Goal: Find specific page/section: Find specific page/section

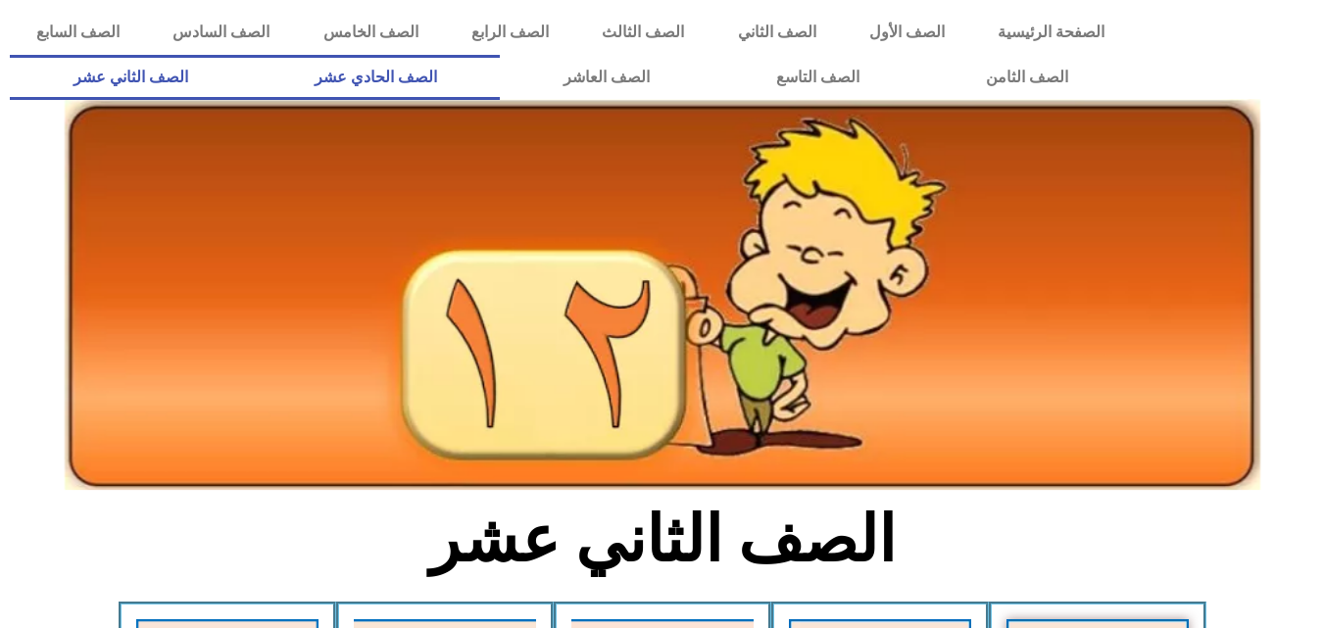
click at [500, 67] on link "الصف الحادي عشر" at bounding box center [375, 77] width 249 height 45
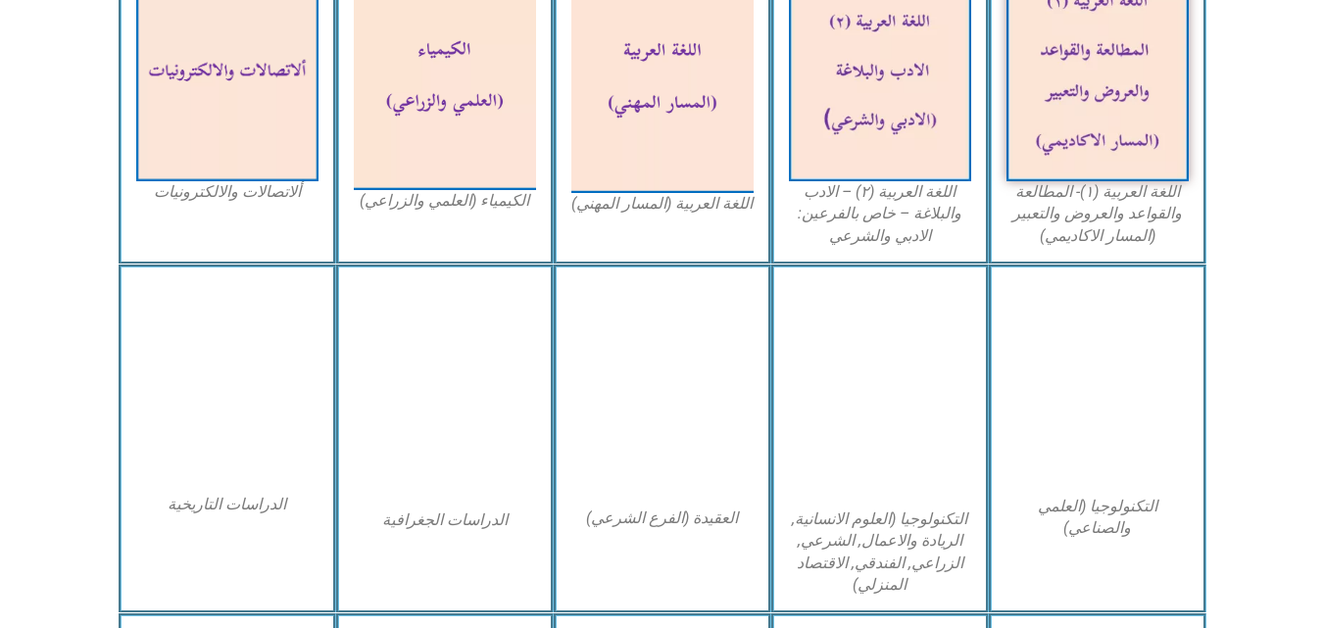
scroll to position [735, 0]
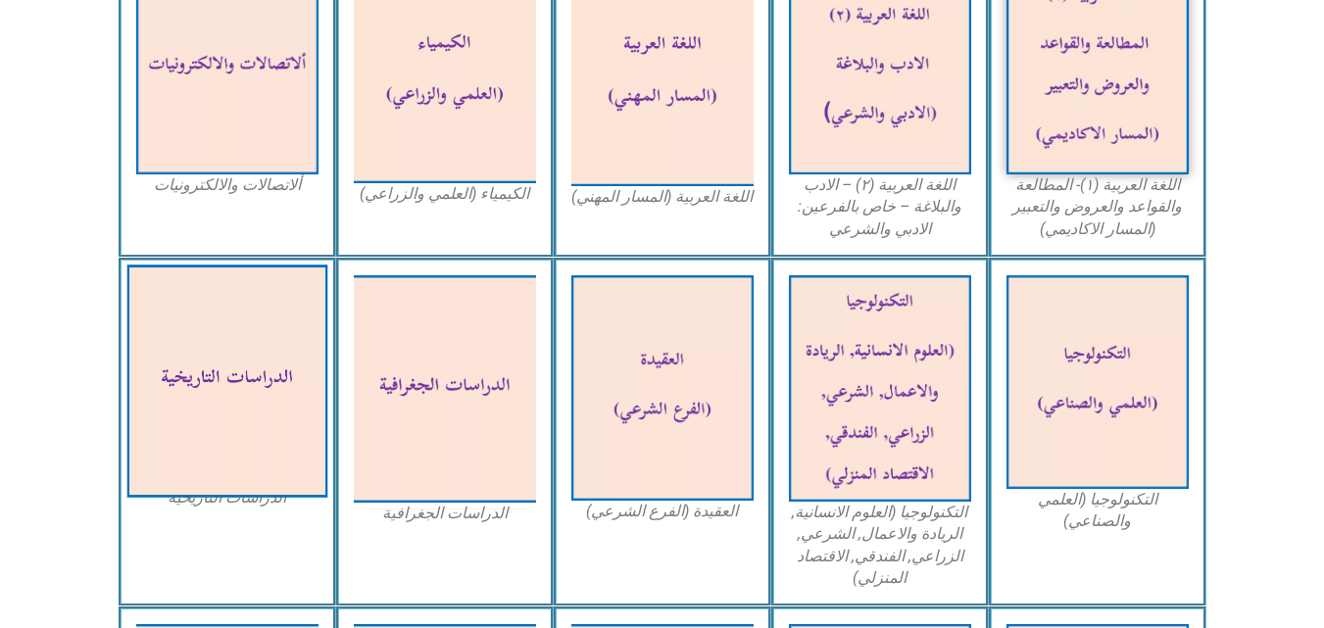
click at [255, 352] on img at bounding box center [226, 381] width 201 height 233
click at [256, 352] on img at bounding box center [226, 381] width 201 height 233
click at [220, 389] on img at bounding box center [226, 381] width 201 height 233
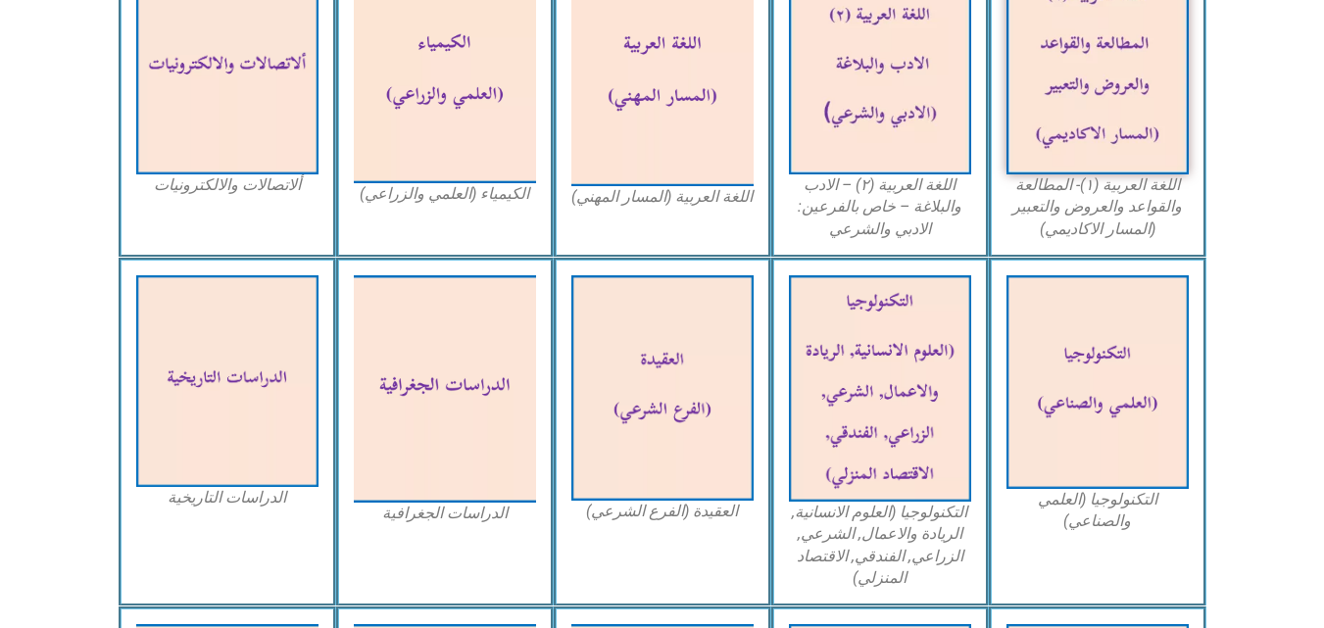
click at [225, 494] on figcaption "الدراسات التاريخية" at bounding box center [227, 498] width 182 height 22
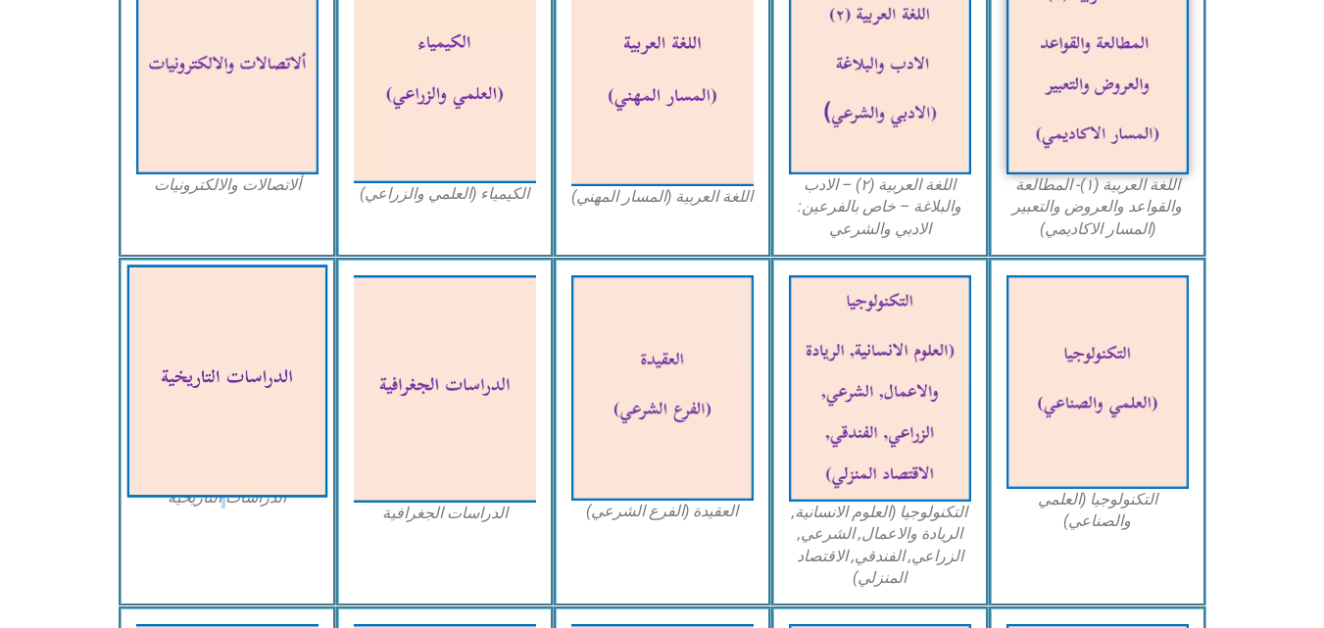
click at [249, 436] on img at bounding box center [226, 381] width 201 height 233
click at [272, 345] on img at bounding box center [226, 381] width 201 height 233
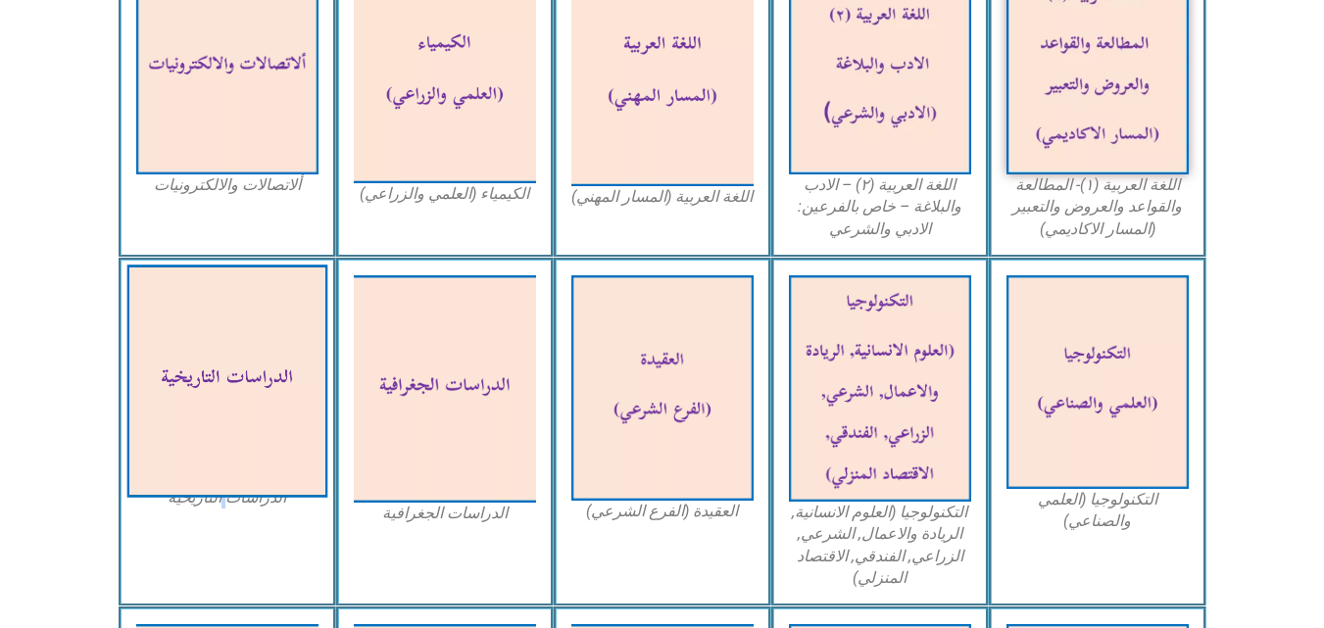
click at [269, 448] on img at bounding box center [226, 381] width 201 height 233
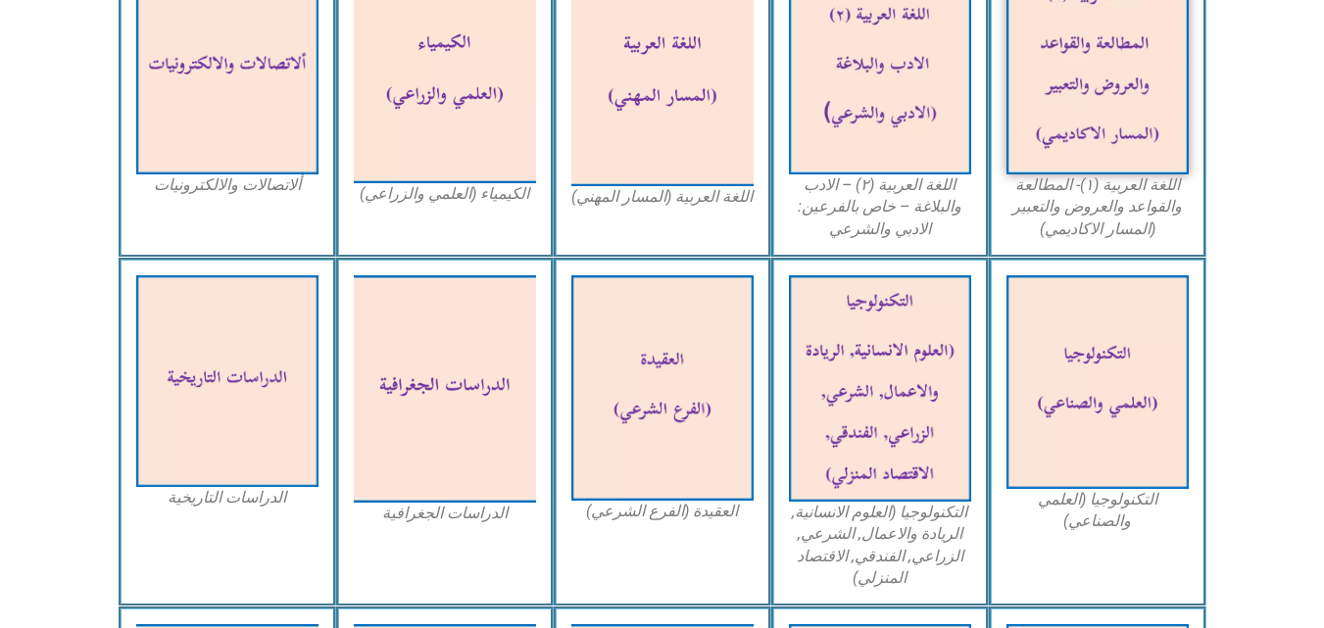
click at [159, 512] on div "الدراسات التاريخية" at bounding box center [228, 433] width 218 height 350
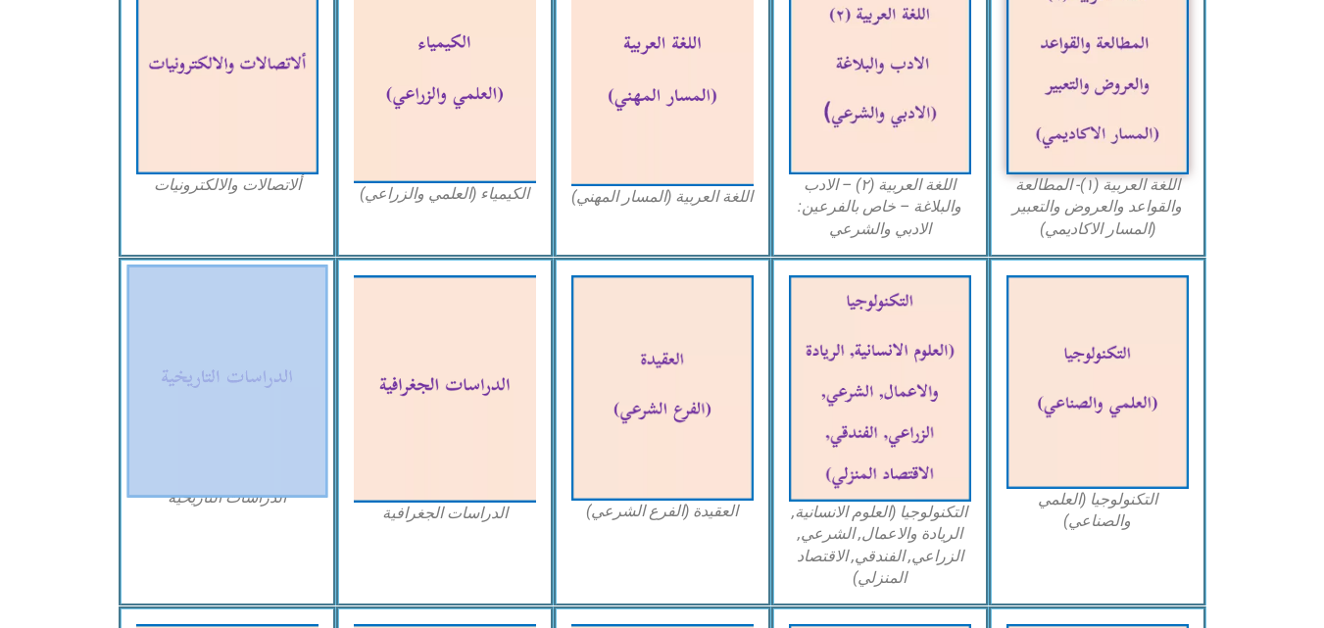
drag, startPoint x: 219, startPoint y: 267, endPoint x: 226, endPoint y: 315, distance: 48.7
click at [226, 315] on div "الدراسات التاريخية" at bounding box center [228, 433] width 218 height 350
click at [226, 315] on img at bounding box center [226, 381] width 201 height 233
click at [182, 468] on img at bounding box center [226, 381] width 201 height 233
click at [274, 401] on img at bounding box center [226, 381] width 201 height 233
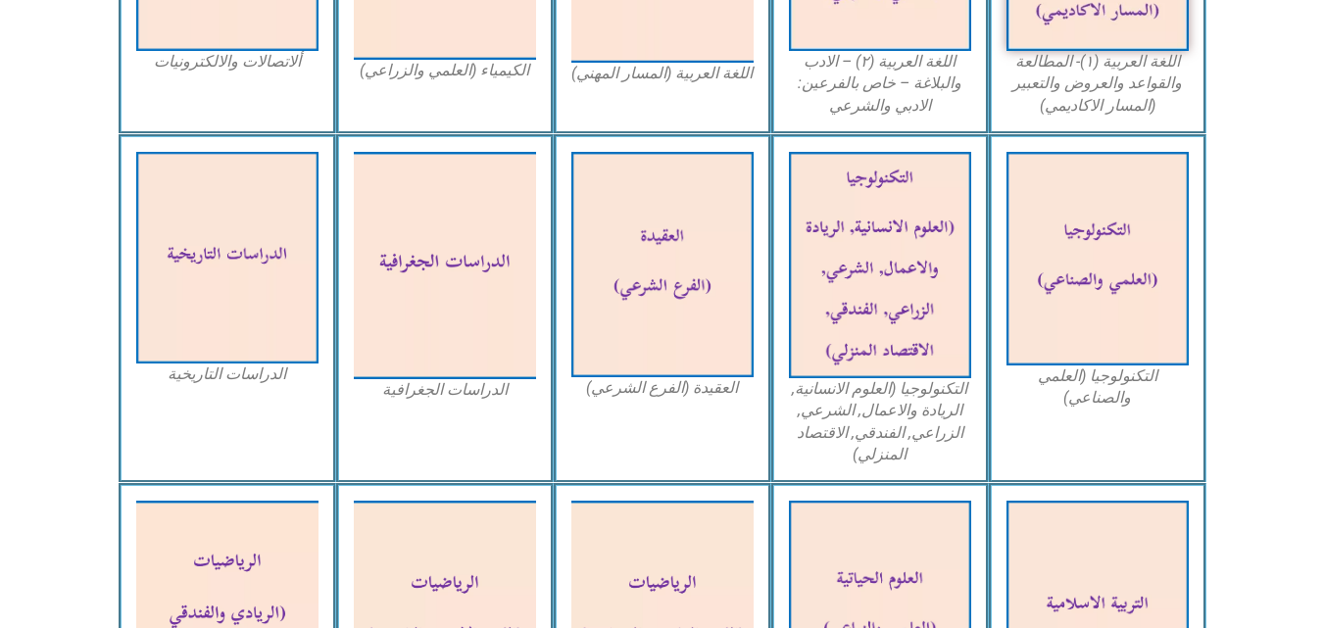
scroll to position [902, 0]
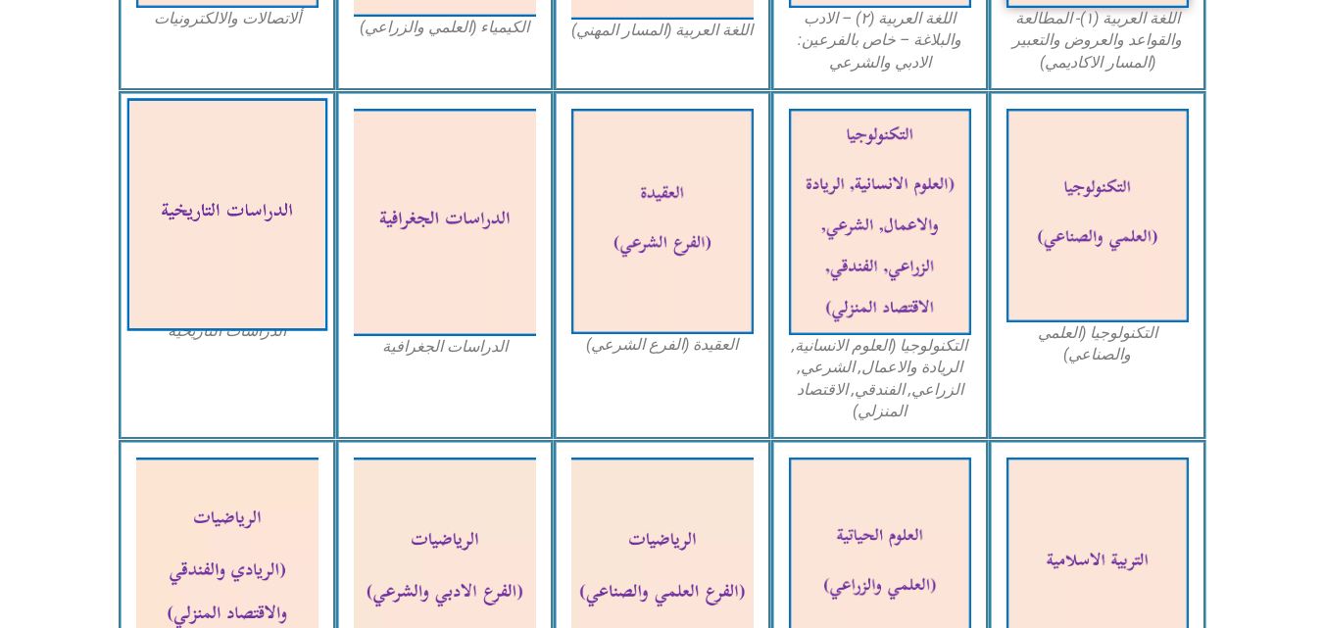
click at [267, 254] on img at bounding box center [226, 214] width 201 height 233
click at [267, 255] on img at bounding box center [226, 214] width 201 height 233
click at [235, 319] on img at bounding box center [226, 214] width 201 height 233
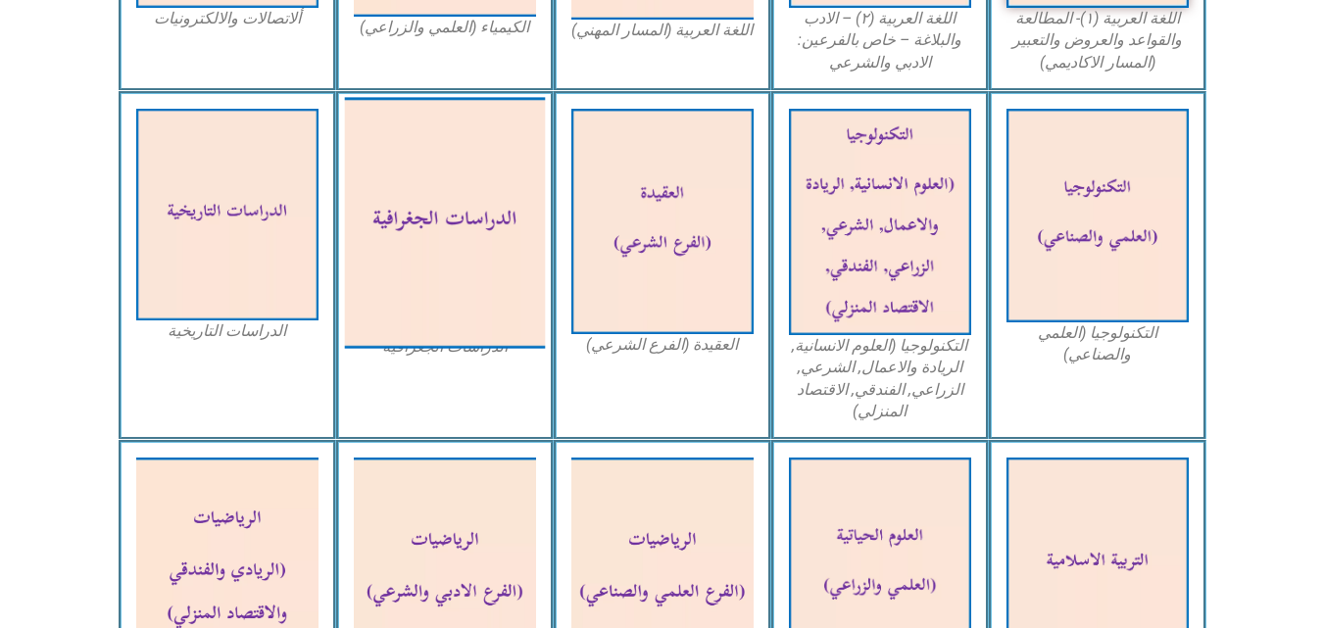
click at [481, 183] on img at bounding box center [444, 222] width 201 height 251
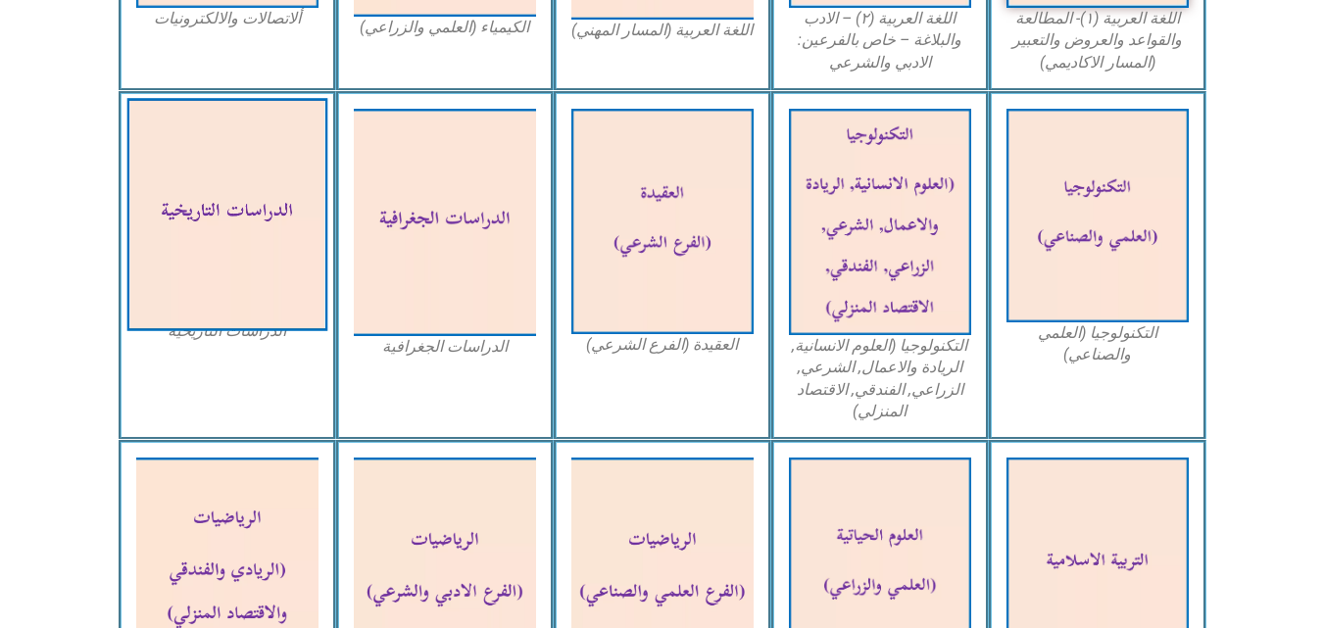
click at [193, 239] on img at bounding box center [226, 214] width 201 height 233
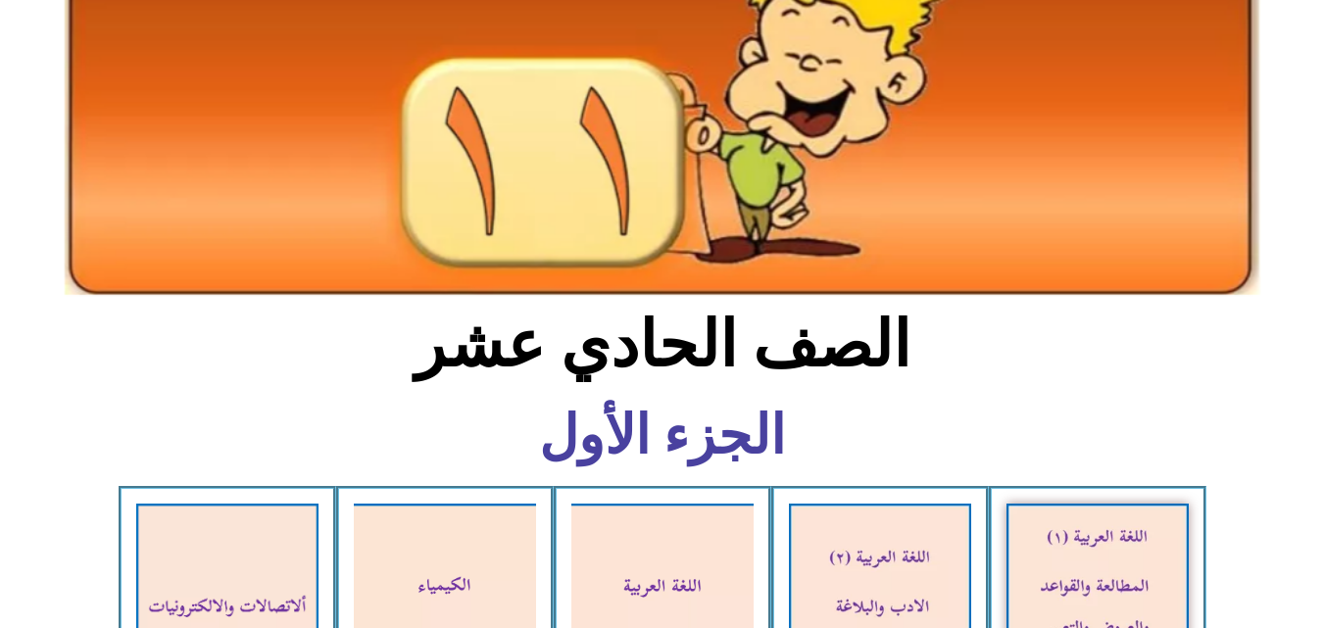
scroll to position [741, 0]
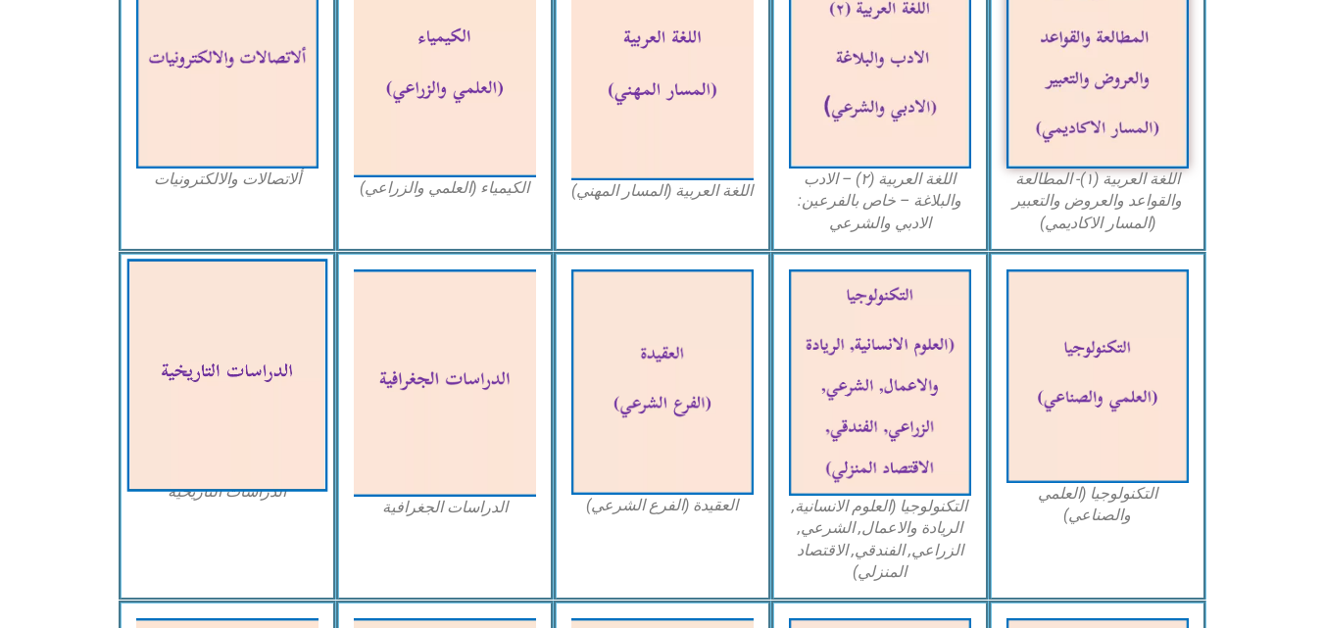
click at [274, 373] on img at bounding box center [226, 375] width 201 height 233
click at [290, 350] on img at bounding box center [226, 375] width 201 height 233
click at [166, 309] on img at bounding box center [226, 375] width 201 height 233
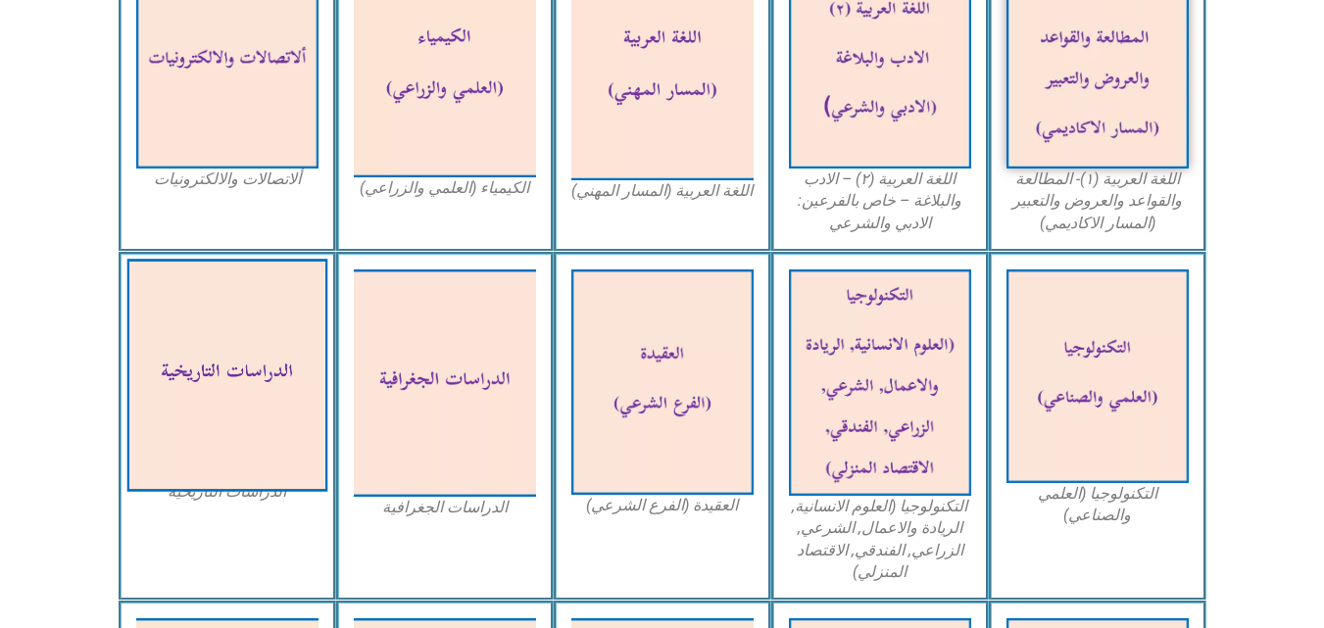
click at [176, 416] on img at bounding box center [226, 375] width 201 height 233
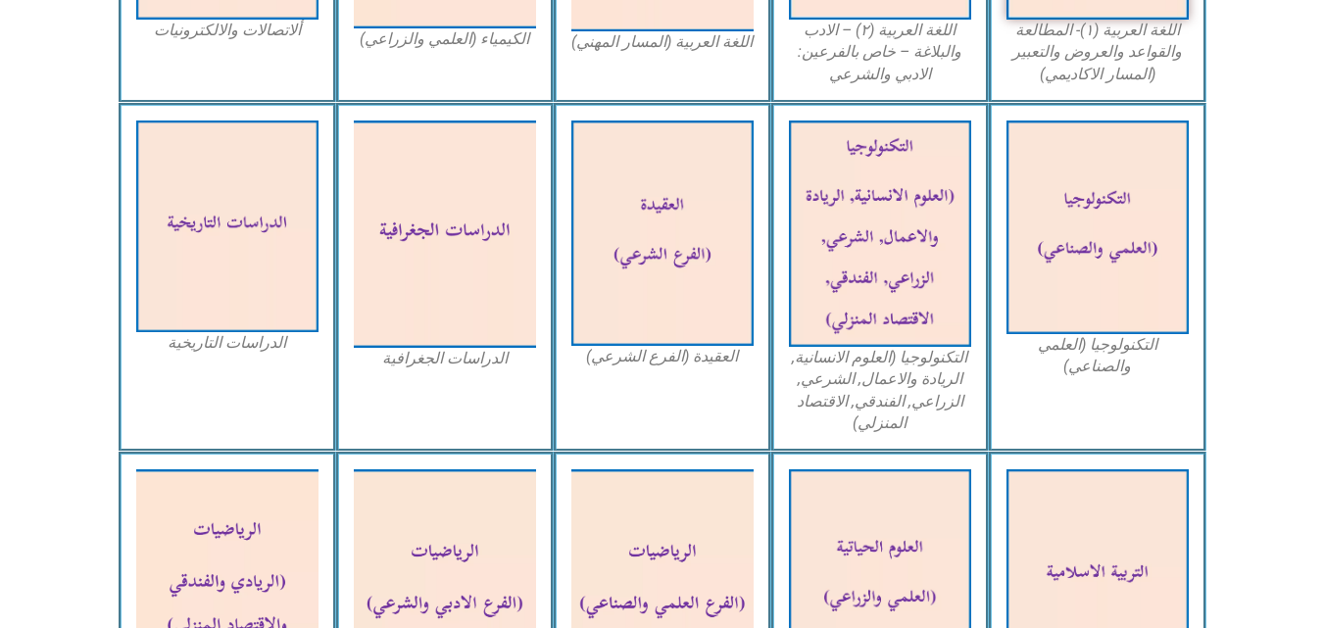
scroll to position [934, 0]
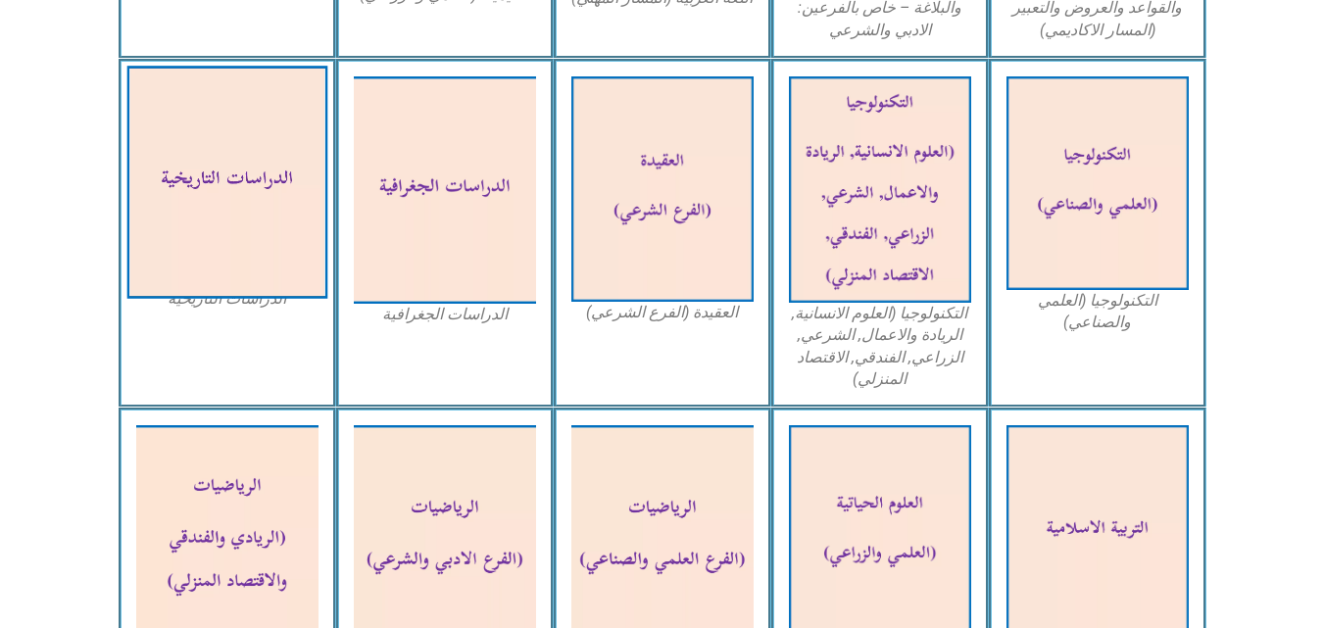
click at [240, 163] on img at bounding box center [226, 182] width 201 height 233
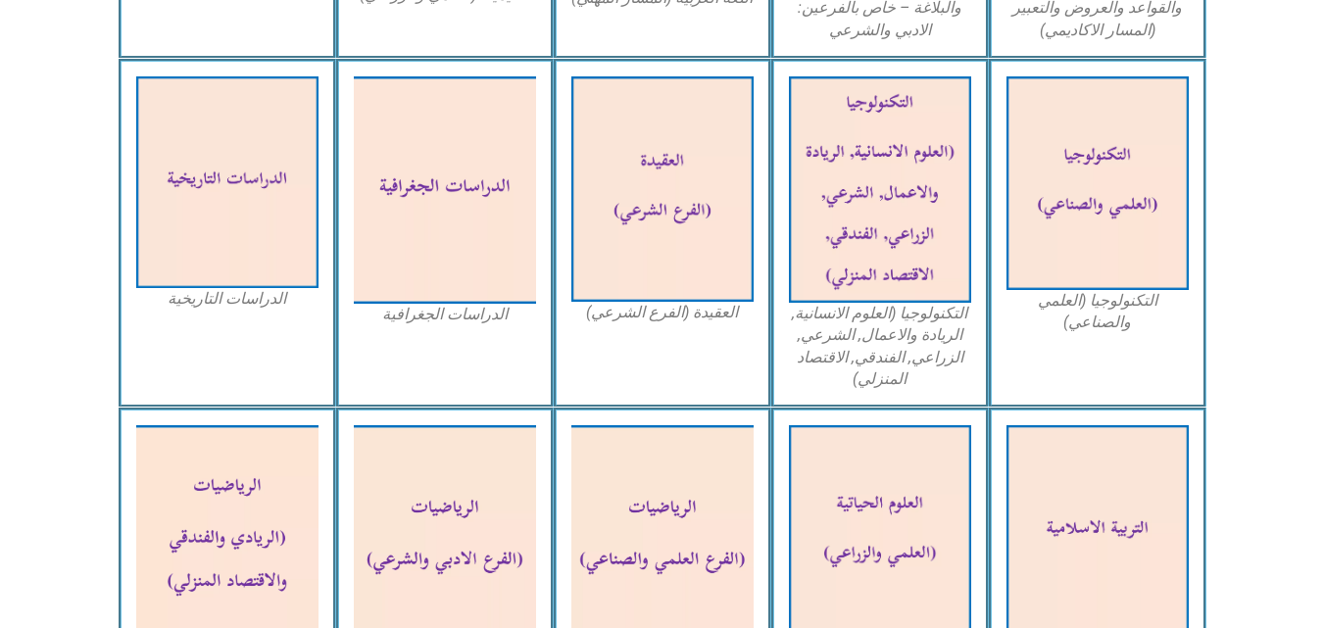
drag, startPoint x: 278, startPoint y: 213, endPoint x: 200, endPoint y: 348, distance: 156.4
click at [200, 348] on div "الدراسات التاريخية" at bounding box center [228, 234] width 218 height 350
click at [201, 330] on div "الدراسات التاريخية" at bounding box center [228, 234] width 218 height 350
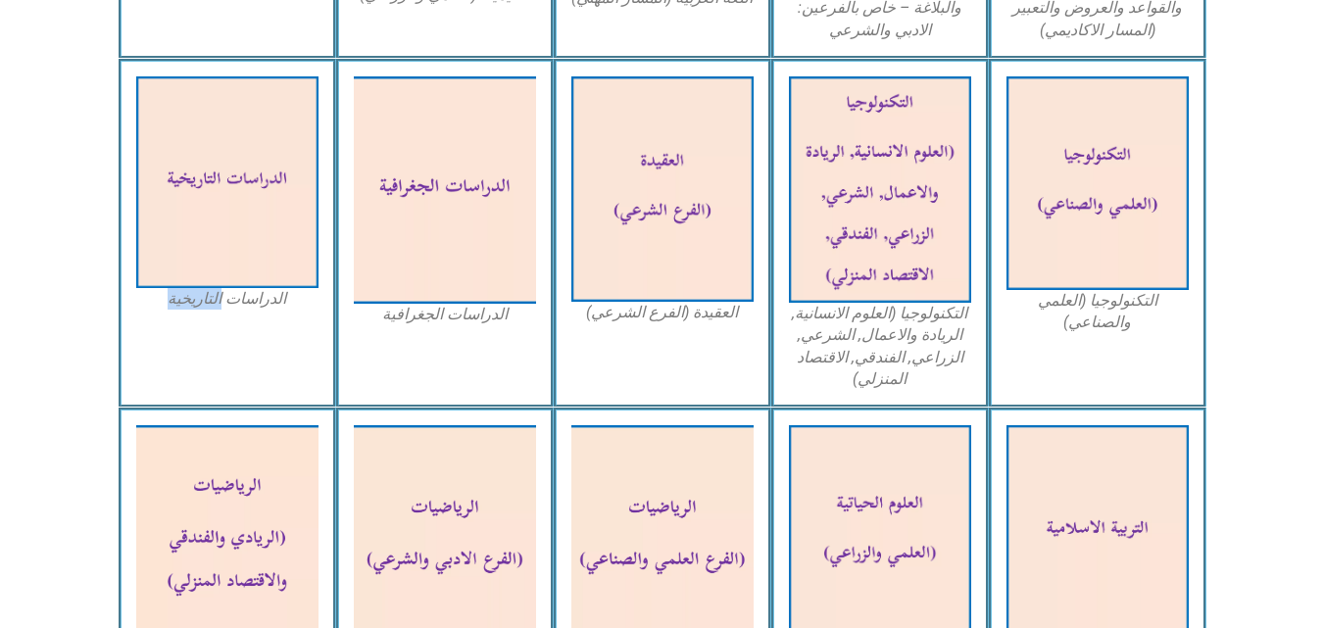
click at [201, 330] on div "الدراسات التاريخية" at bounding box center [228, 234] width 218 height 350
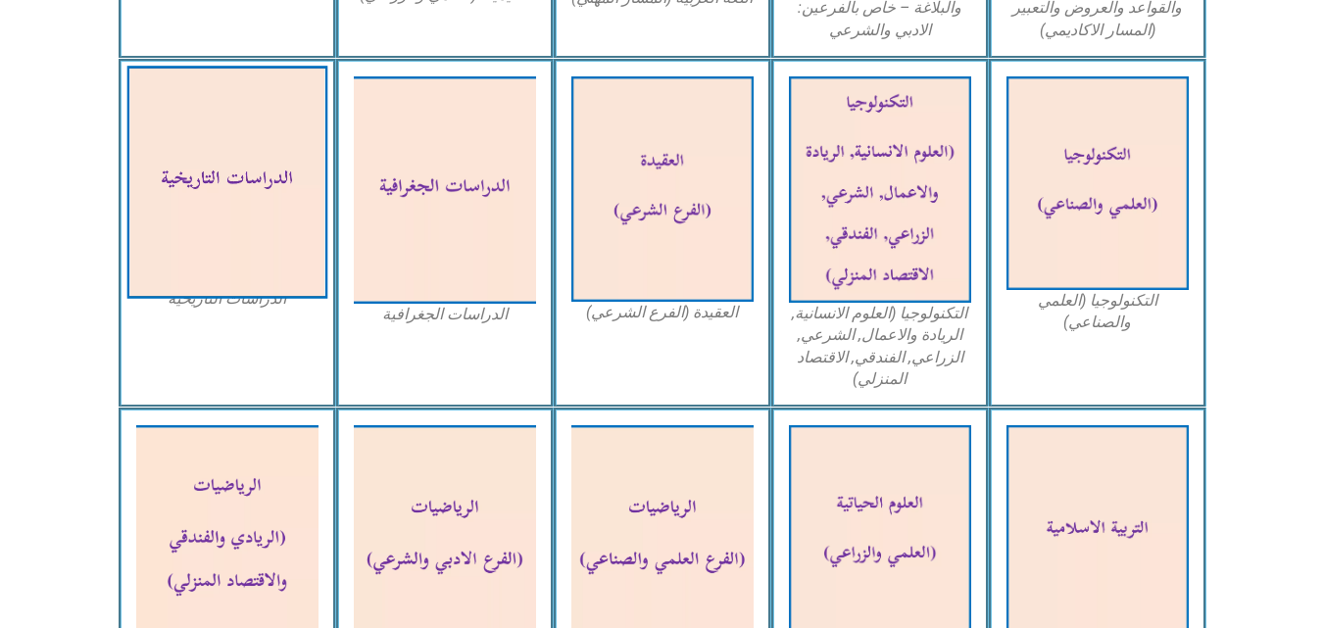
click at [238, 258] on img at bounding box center [226, 182] width 201 height 233
click at [298, 207] on img at bounding box center [226, 182] width 201 height 233
click at [292, 238] on img at bounding box center [226, 182] width 201 height 233
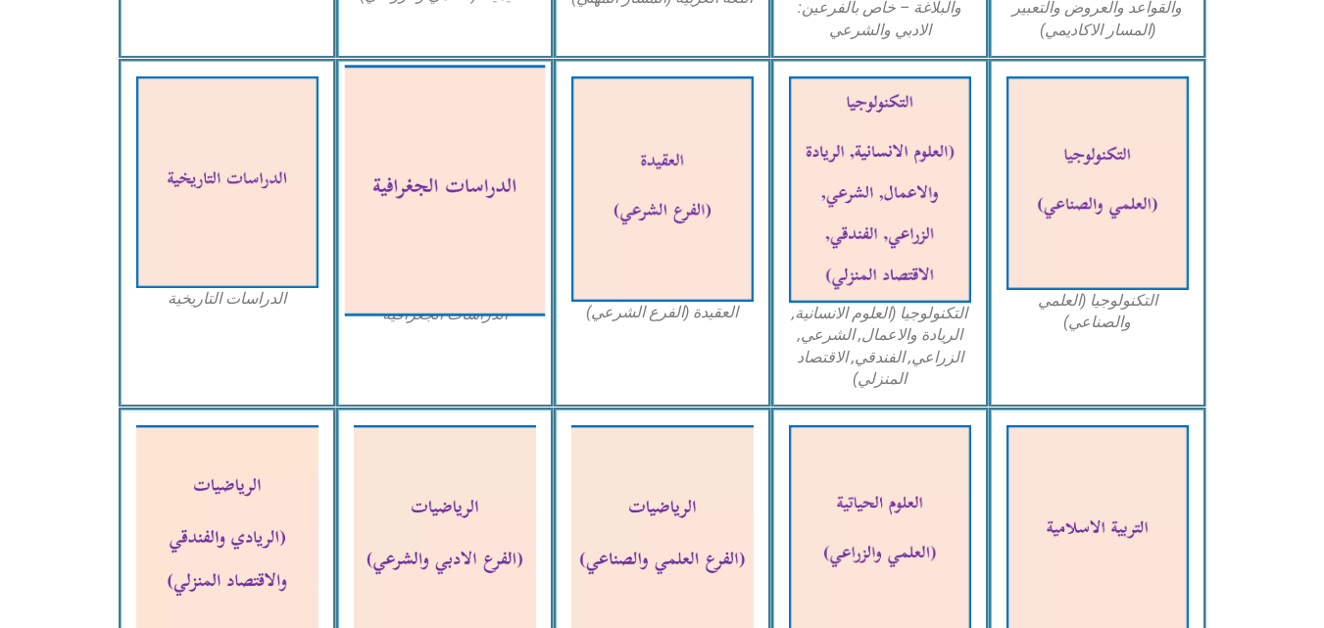
click at [413, 232] on img at bounding box center [444, 190] width 201 height 251
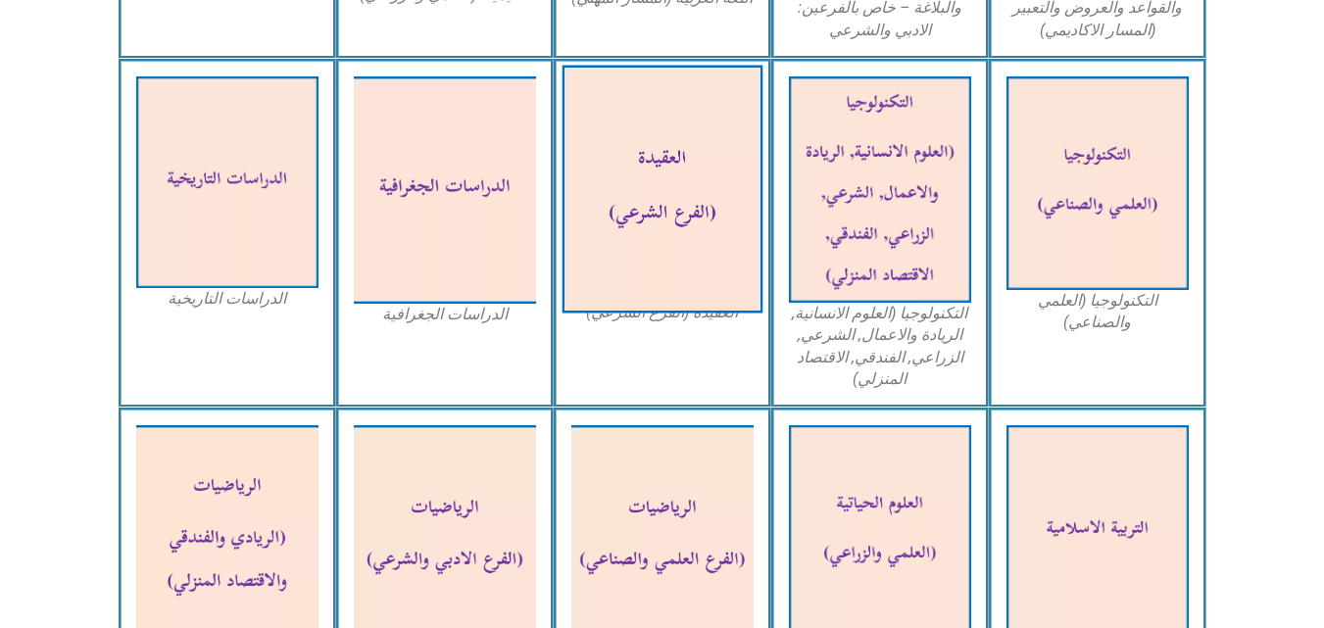
drag, startPoint x: 586, startPoint y: 209, endPoint x: 620, endPoint y: 214, distance: 33.7
click at [620, 214] on div "العقيدة (الفرع الشرعي)" at bounding box center [663, 234] width 218 height 350
click at [620, 214] on img at bounding box center [662, 189] width 201 height 248
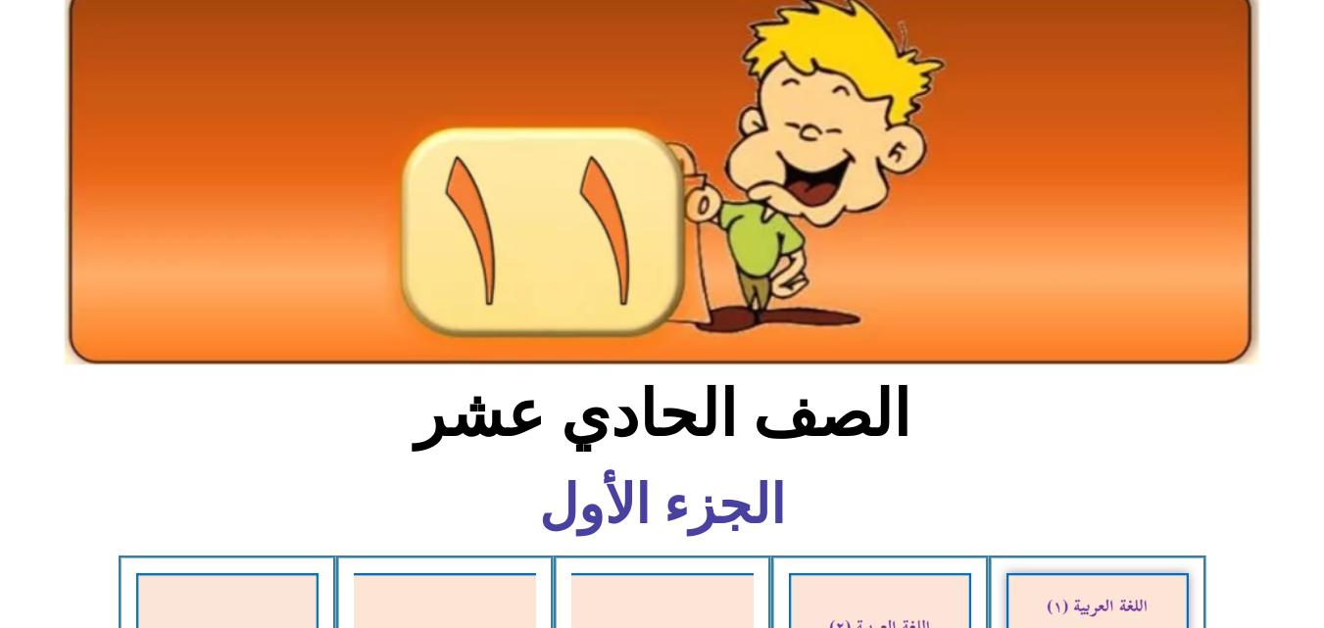
scroll to position [0, 0]
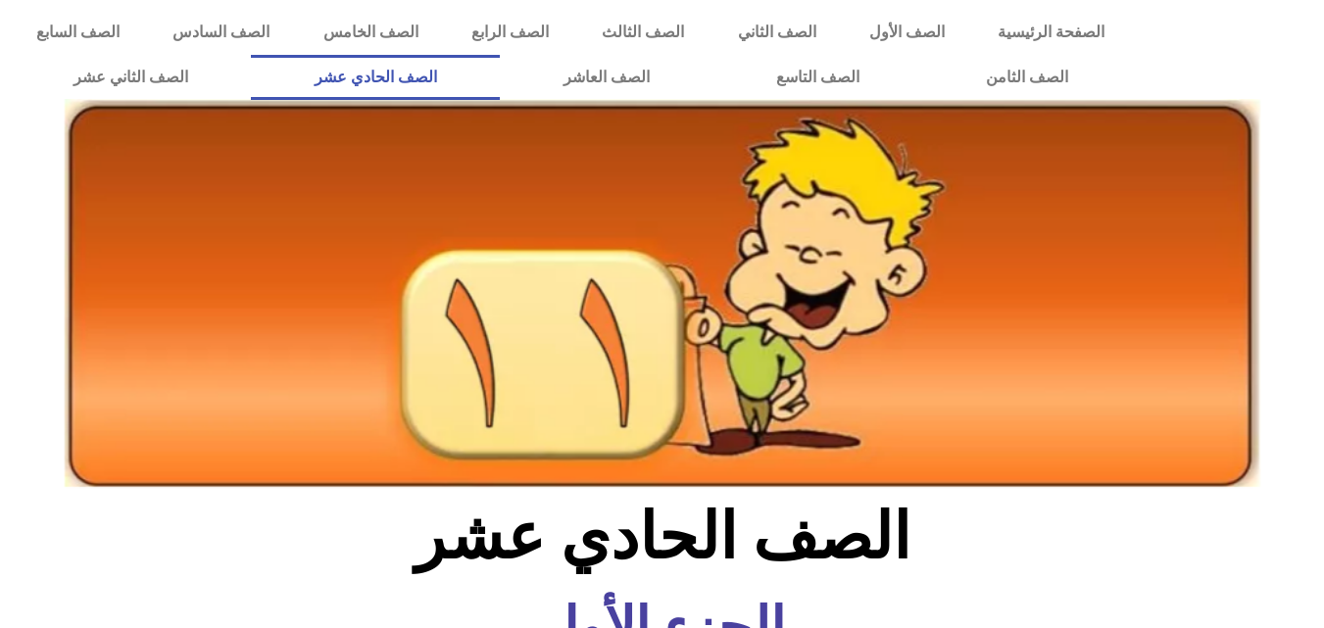
click at [500, 60] on link "الصف الحادي عشر" at bounding box center [375, 77] width 249 height 45
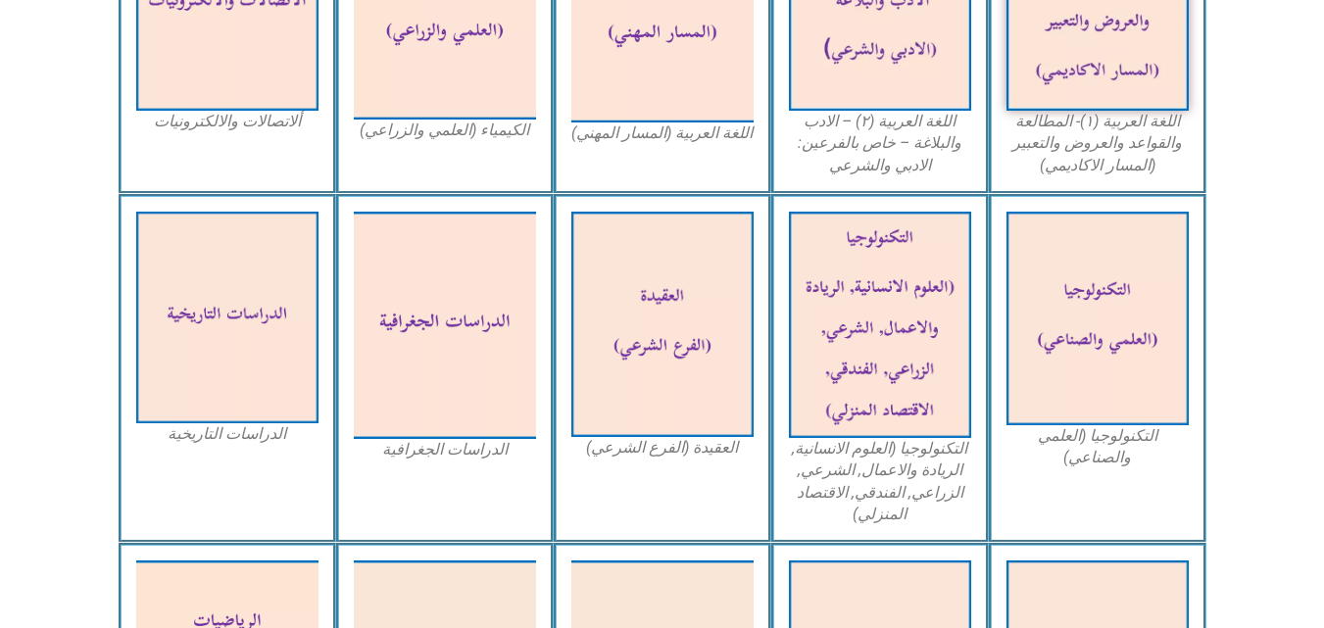
scroll to position [755, 0]
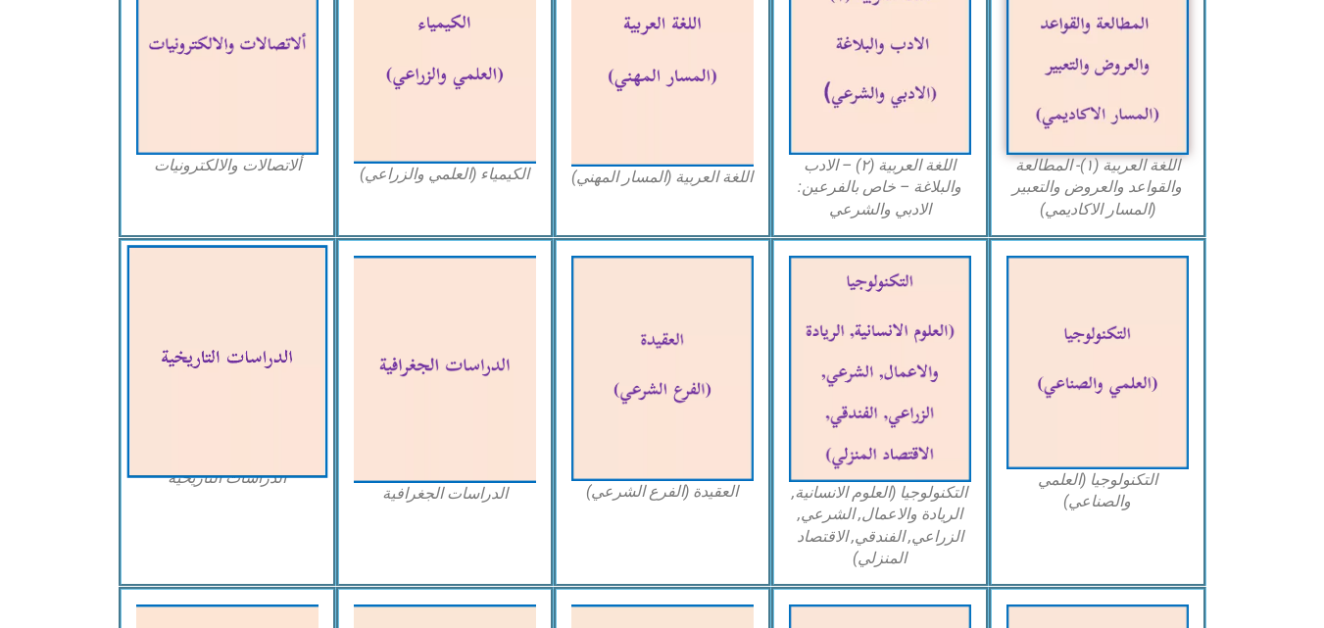
click at [251, 420] on img at bounding box center [226, 361] width 201 height 233
